Goal: Check status: Check status

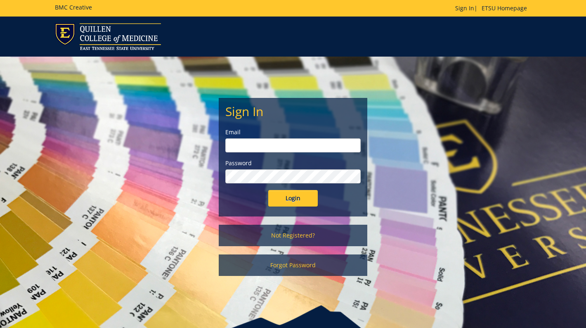
type input "[EMAIL_ADDRESS][DOMAIN_NAME]"
click at [293, 198] on input "Login" at bounding box center [293, 198] width 50 height 17
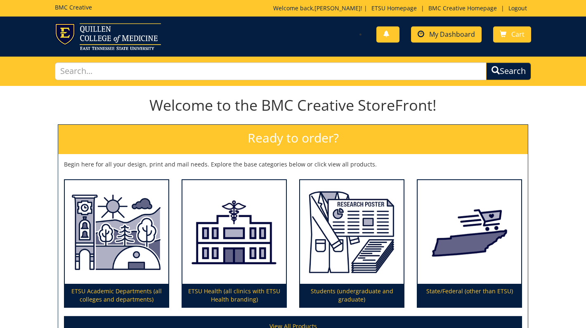
click at [455, 33] on span "My Dashboard" at bounding box center [452, 34] width 46 height 9
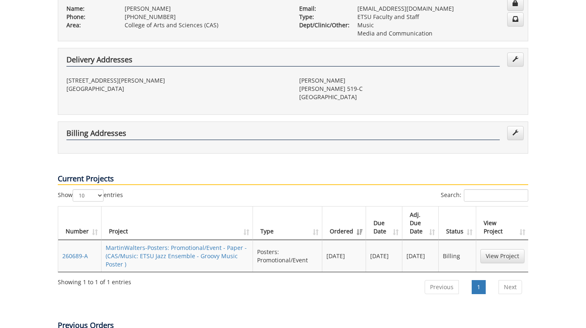
scroll to position [186, 0]
click at [492, 248] on link "View Project" at bounding box center [502, 255] width 44 height 14
